Goal: Task Accomplishment & Management: Manage account settings

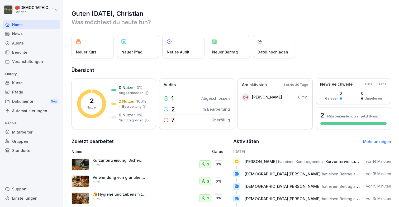
click at [36, 141] on div "Gruppen" at bounding box center [32, 141] width 58 height 9
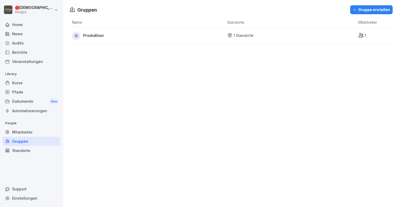
click at [370, 12] on div "Gruppe erstellen" at bounding box center [371, 10] width 37 height 6
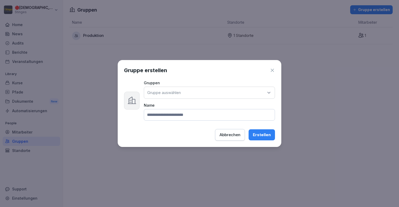
click at [214, 97] on div "Gruppe auswählen" at bounding box center [209, 93] width 131 height 12
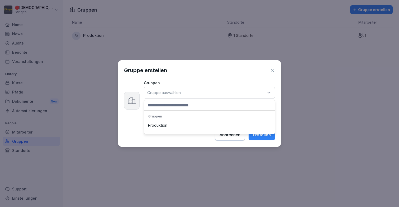
click at [230, 81] on label "Gruppen" at bounding box center [209, 83] width 131 height 4
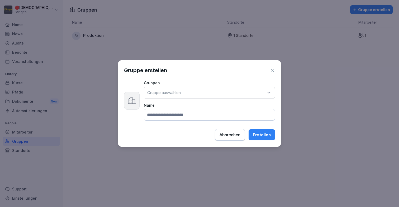
click at [274, 70] on icon "button" at bounding box center [272, 70] width 5 height 5
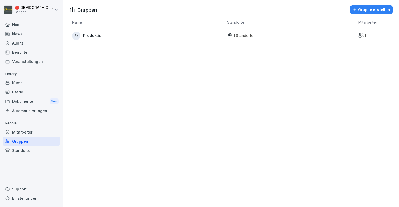
click at [244, 95] on div "Gruppen Gruppe erstellen Name Standorte Mitarbeiter Produktion 1 Standorte 1" at bounding box center [231, 103] width 336 height 207
click at [18, 22] on div "Home" at bounding box center [32, 24] width 58 height 9
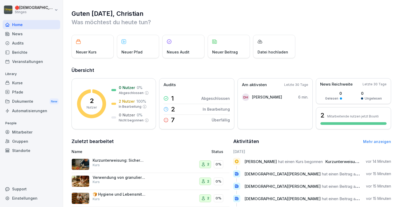
click at [20, 83] on div "Kurse" at bounding box center [32, 82] width 58 height 9
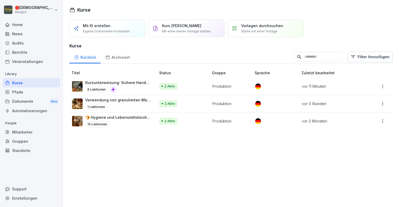
click at [106, 87] on div "6 Lektionen" at bounding box center [117, 90] width 65 height 6
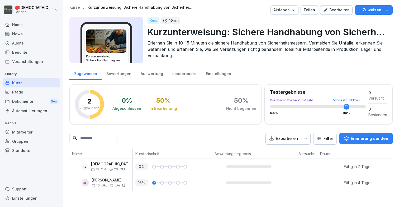
click at [340, 8] on div "Bearbeiten" at bounding box center [336, 10] width 27 height 6
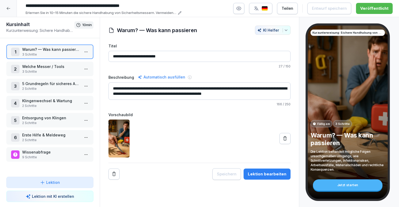
click at [9, 14] on div at bounding box center [8, 8] width 17 height 17
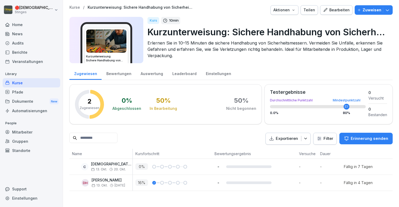
click at [21, 25] on div "Home" at bounding box center [32, 24] width 58 height 9
